Goal: Information Seeking & Learning: Learn about a topic

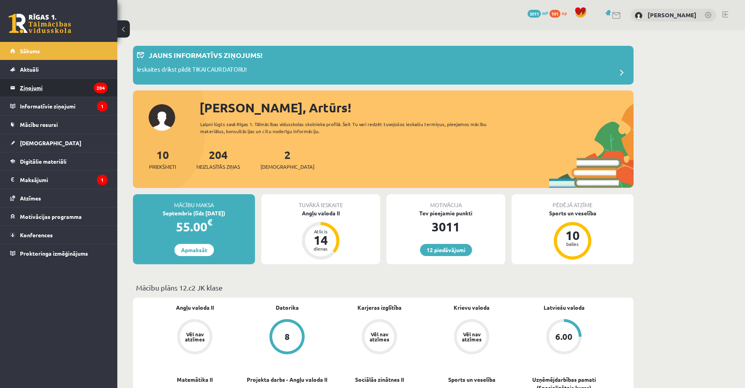
scroll to position [440, 0]
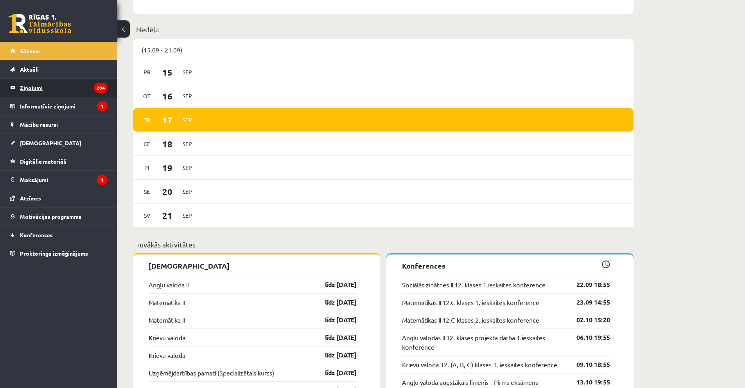
click at [63, 88] on legend "Ziņojumi 204" at bounding box center [64, 88] width 88 height 18
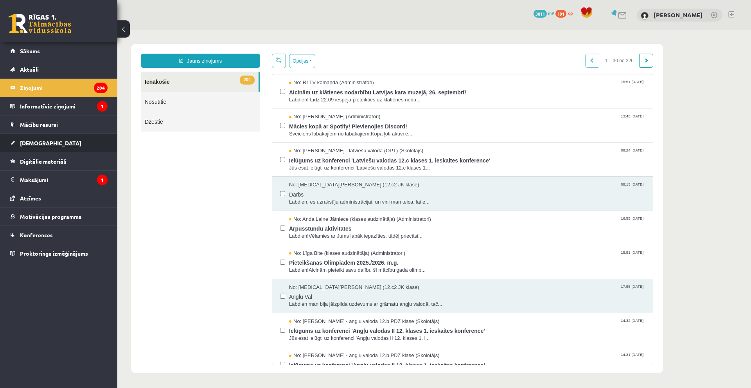
click at [49, 144] on link "[DEMOGRAPHIC_DATA]" at bounding box center [58, 143] width 97 height 18
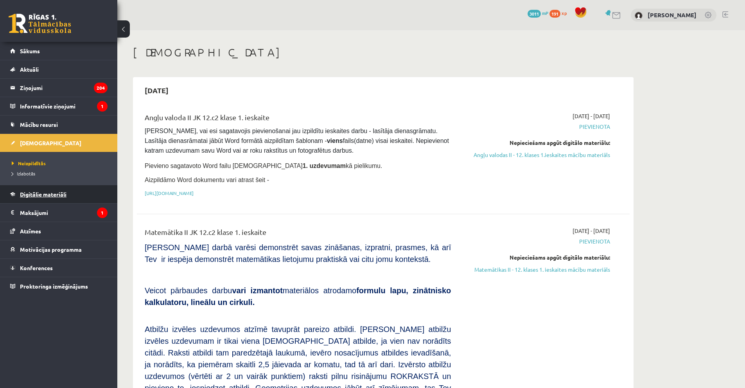
click at [44, 194] on span "Digitālie materiāli" at bounding box center [43, 193] width 47 height 7
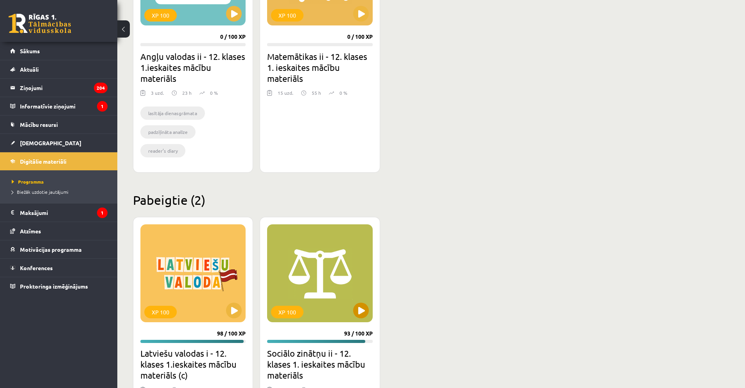
scroll to position [841, 0]
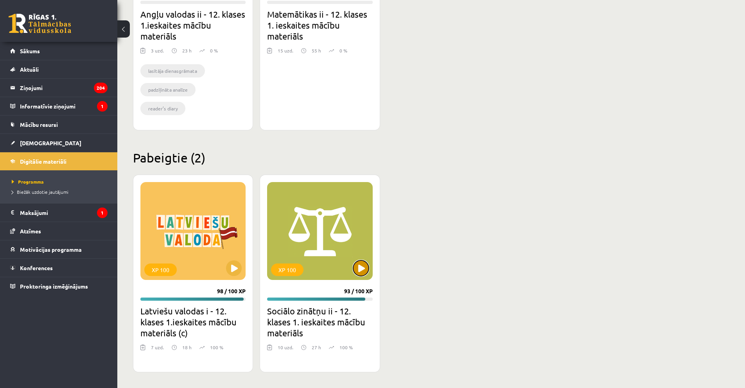
click at [359, 269] on button at bounding box center [361, 268] width 16 height 16
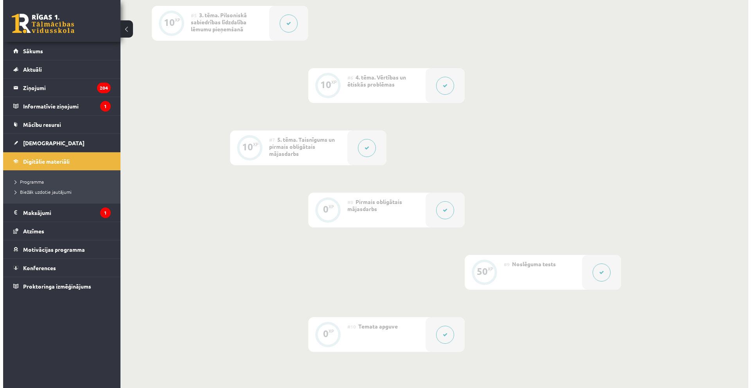
scroll to position [469, 0]
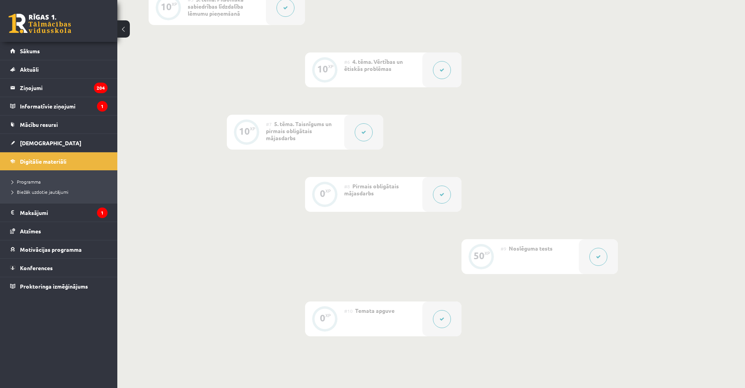
click at [357, 125] on div at bounding box center [363, 132] width 39 height 35
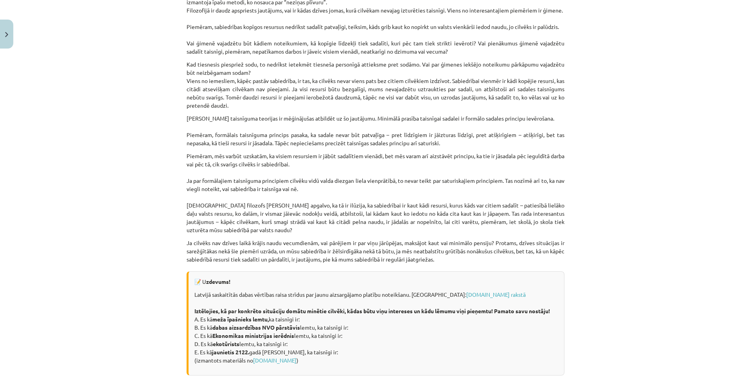
scroll to position [885, 0]
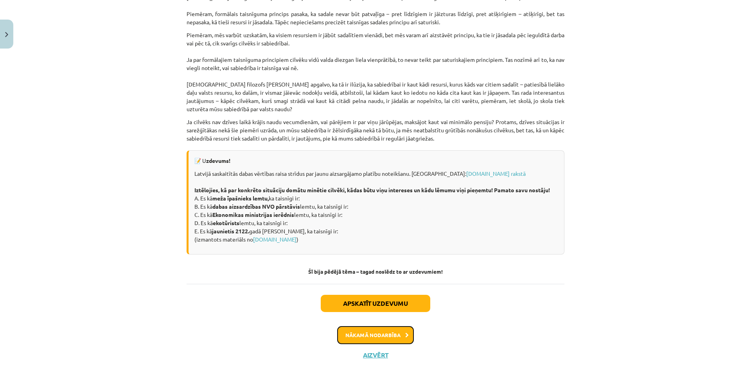
click at [359, 337] on button "Nākamā nodarbība" at bounding box center [375, 335] width 77 height 18
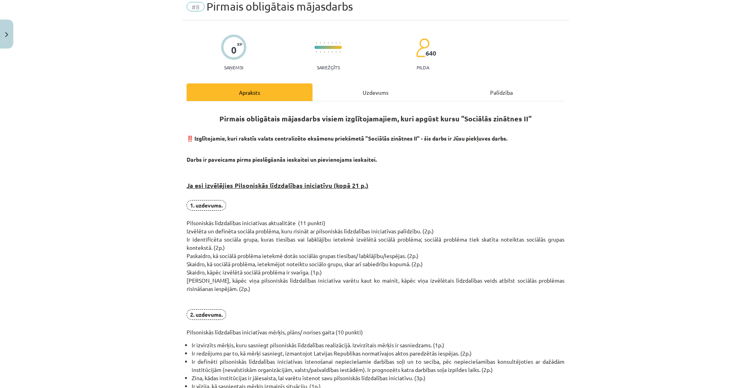
scroll to position [20, 0]
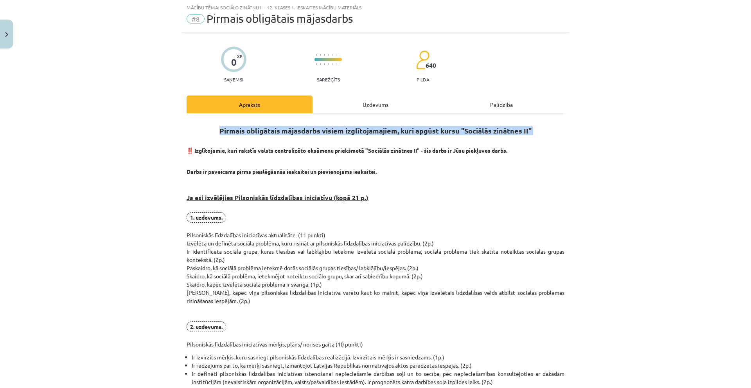
drag, startPoint x: 228, startPoint y: 134, endPoint x: 313, endPoint y: 136, distance: 85.7
click at [310, 135] on h2 "Pirmais obligātais mājasdarbs visiem izglītojamajiem, kuri apgūst kursu "Sociāl…" at bounding box center [376, 131] width 378 height 23
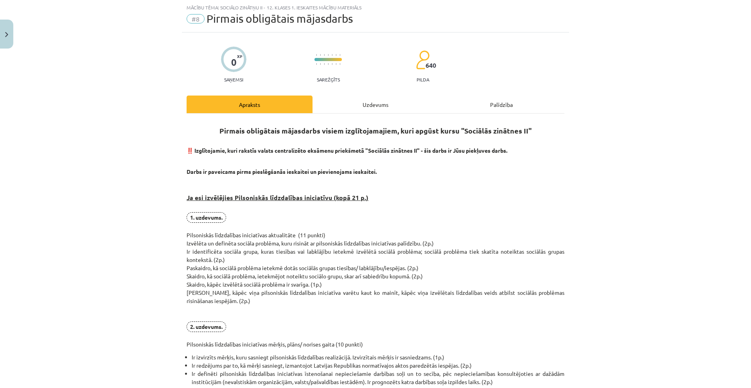
click at [458, 188] on h3 "Ja esi izvēlējies Pilsoniskās līdzdalības iniciatīvu (kopā 21 p.)" at bounding box center [376, 194] width 378 height 29
drag, startPoint x: 330, startPoint y: 194, endPoint x: 389, endPoint y: 204, distance: 60.0
click at [389, 204] on h3 "Ja esi izvēlējies Pilsoniskās līdzdalības iniciatīvu (kopā 21 p.)" at bounding box center [376, 194] width 378 height 29
click at [395, 204] on h3 "Ja esi izvēlējies Pilsoniskās līdzdalības iniciatīvu (kopā 21 p.)" at bounding box center [376, 194] width 378 height 29
drag, startPoint x: 395, startPoint y: 243, endPoint x: 460, endPoint y: 273, distance: 72.1
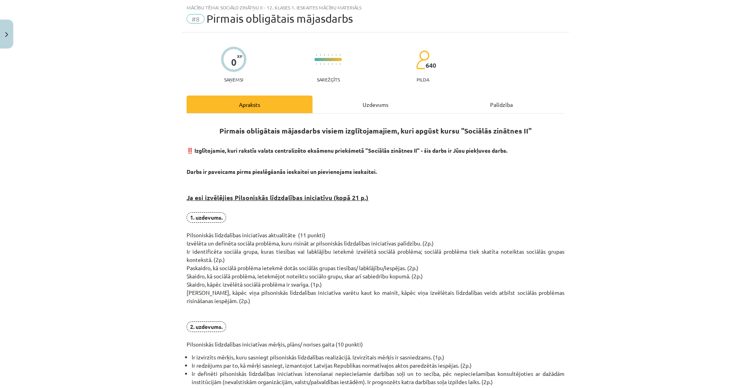
click at [454, 270] on p "1. uzdevums. Pilsoniskās līdzdalības iniciatīvas aktualitāte (11 punkti) Izvēlē…" at bounding box center [376, 280] width 378 height 136
drag, startPoint x: 167, startPoint y: 212, endPoint x: 390, endPoint y: 278, distance: 233.3
click at [390, 278] on div "Mācību tēma: Sociālo zinātņu ii - 12. klases 1. ieskaites mācību materiāls #8 P…" at bounding box center [375, 194] width 751 height 388
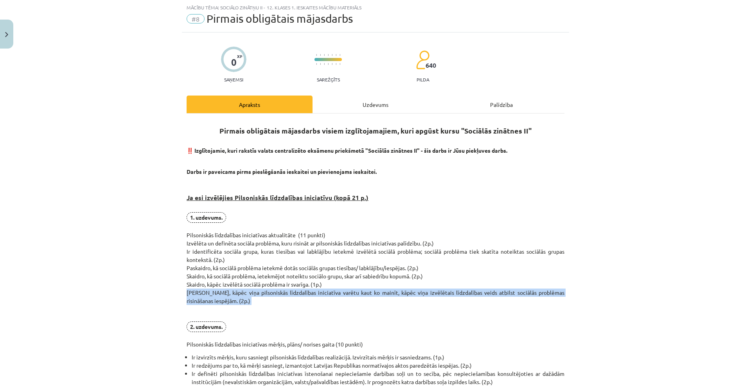
click at [467, 305] on p "1. uzdevums. Pilsoniskās līdzdalības iniciatīvas aktualitāte (11 punkti) Izvēlē…" at bounding box center [376, 280] width 378 height 136
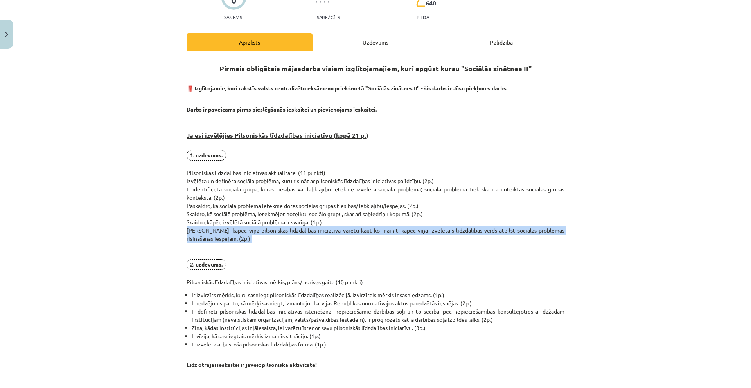
scroll to position [137, 0]
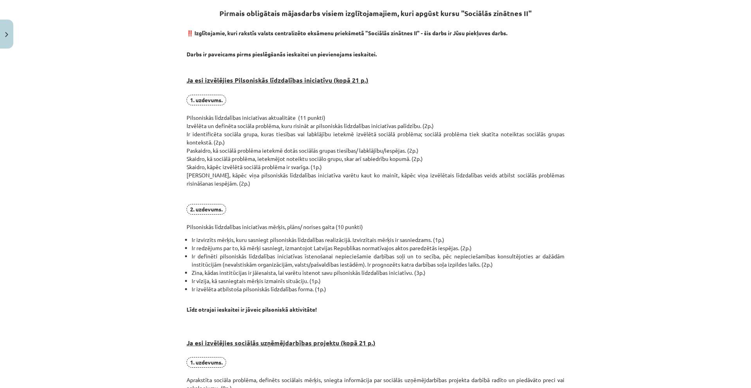
click at [154, 171] on div "Mācību tēma: Sociālo zinātņu ii - 12. klases 1. ieskaites mācību materiāls #8 P…" at bounding box center [375, 194] width 751 height 388
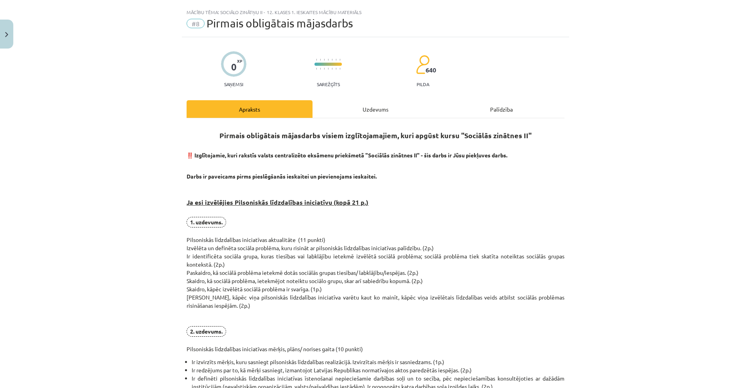
scroll to position [0, 0]
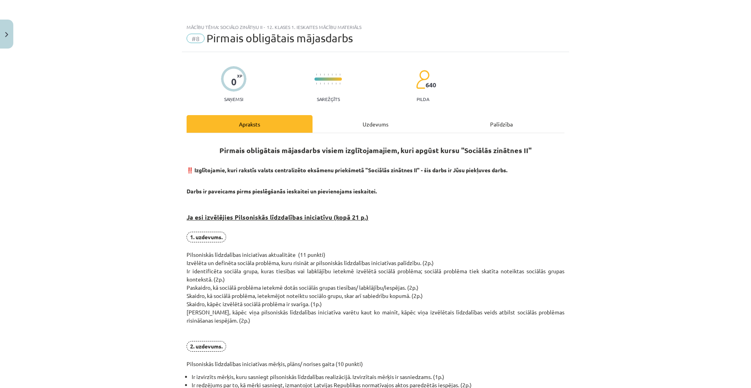
click at [172, 216] on div "Mācību tēma: Sociālo zinātņu ii - 12. klases 1. ieskaites mācību materiāls #8 P…" at bounding box center [375, 194] width 751 height 388
drag, startPoint x: 167, startPoint y: 213, endPoint x: 179, endPoint y: 226, distance: 18.0
click at [179, 226] on div "Mācību tēma: Sociālo zinātņu ii - 12. klases 1. ieskaites mācību materiāls #8 P…" at bounding box center [375, 194] width 751 height 388
click at [174, 216] on div "Mācību tēma: Sociālo zinātņu ii - 12. klases 1. ieskaites mācību materiāls #8 P…" at bounding box center [375, 194] width 751 height 388
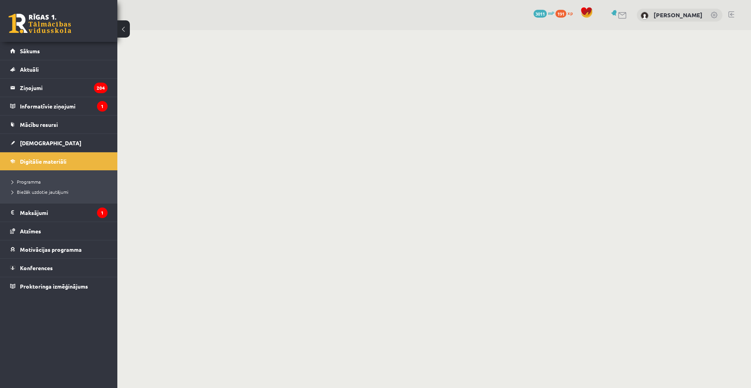
drag, startPoint x: 257, startPoint y: 60, endPoint x: 263, endPoint y: 66, distance: 8.6
click at [257, 61] on body "0 Dāvanas 3011 mP 191 xp [PERSON_NAME] Sākums Aktuāli Kā mācīties eSKOLĀ Kontak…" at bounding box center [375, 194] width 751 height 388
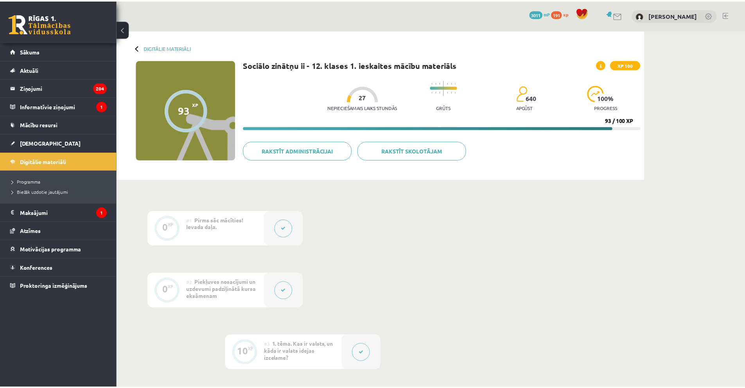
scroll to position [469, 0]
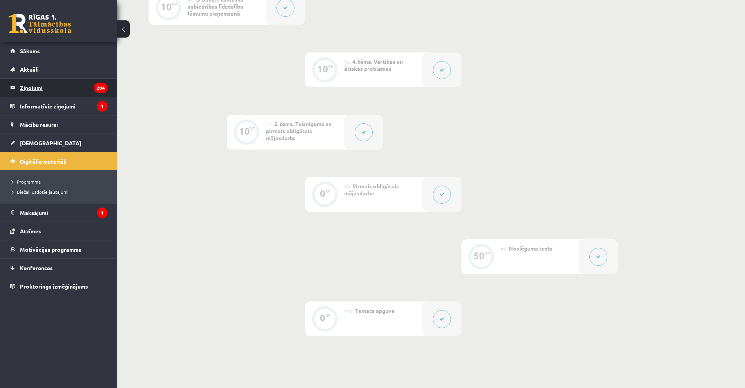
click at [66, 87] on legend "Ziņojumi 204" at bounding box center [64, 88] width 88 height 18
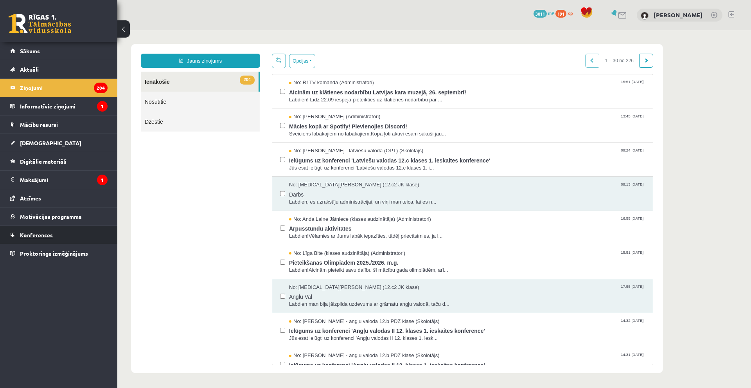
click at [42, 232] on span "Konferences" at bounding box center [36, 234] width 33 height 7
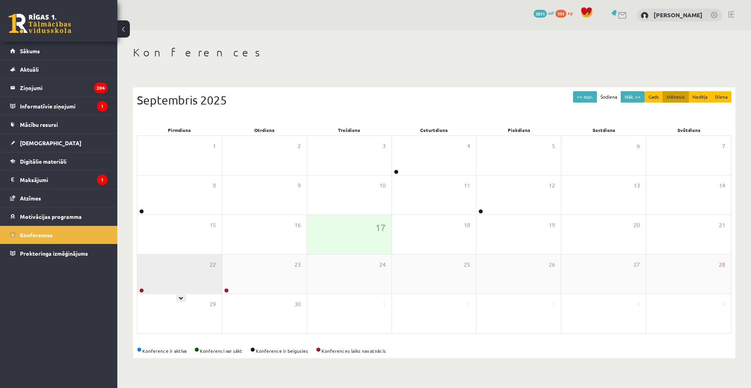
click at [186, 273] on div "22" at bounding box center [179, 273] width 84 height 39
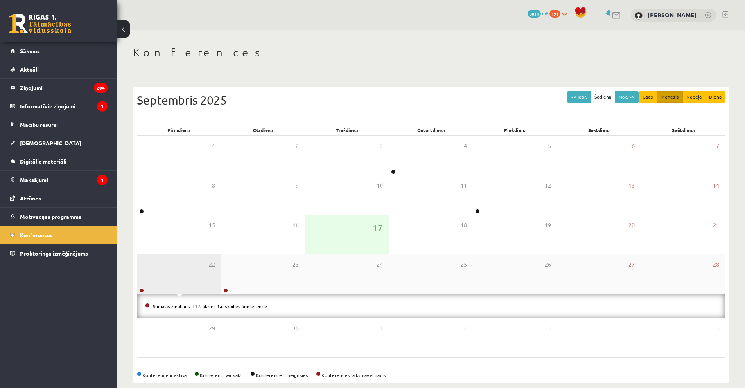
click at [184, 269] on div "22" at bounding box center [179, 273] width 84 height 39
